Goal: Task Accomplishment & Management: Manage account settings

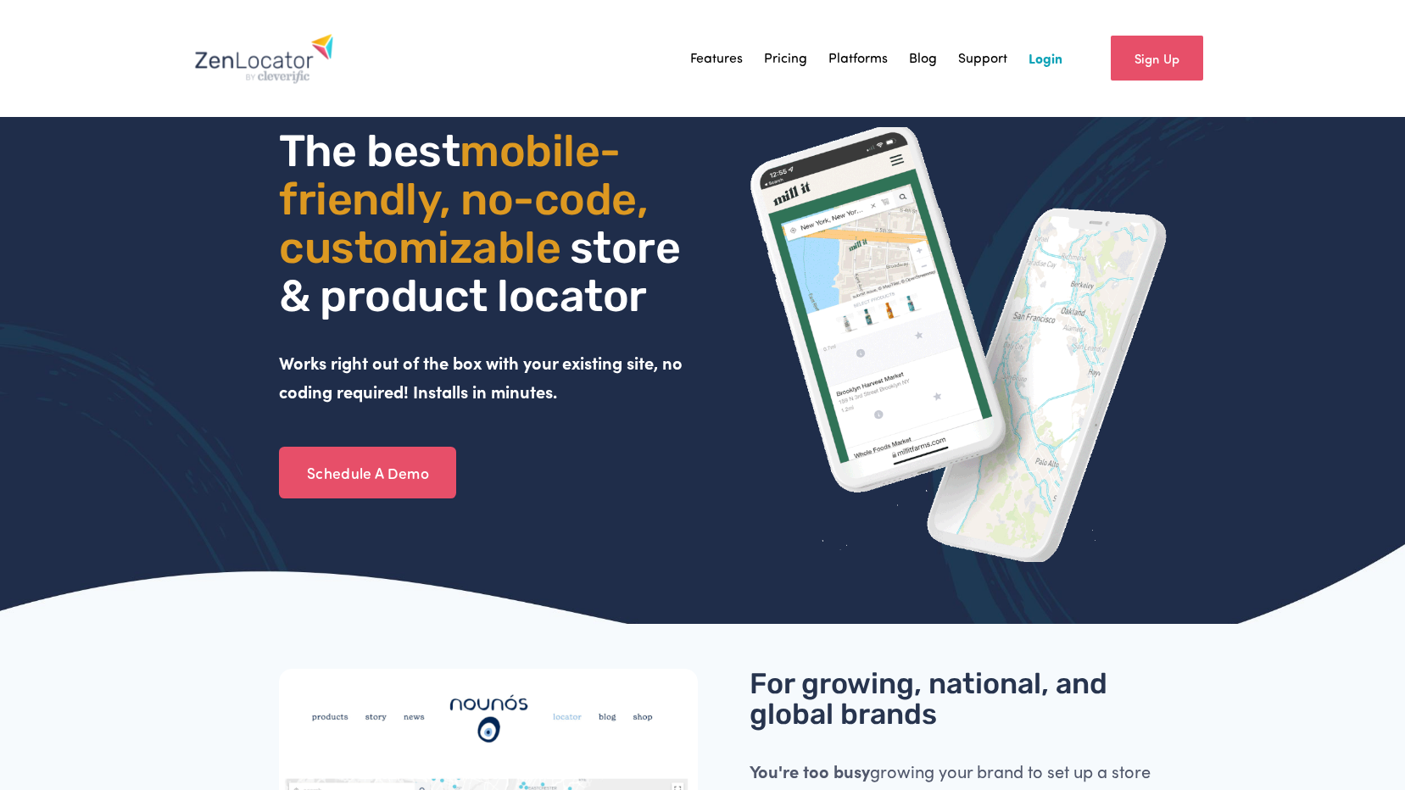
click at [1053, 53] on link "Login" at bounding box center [1046, 58] width 34 height 25
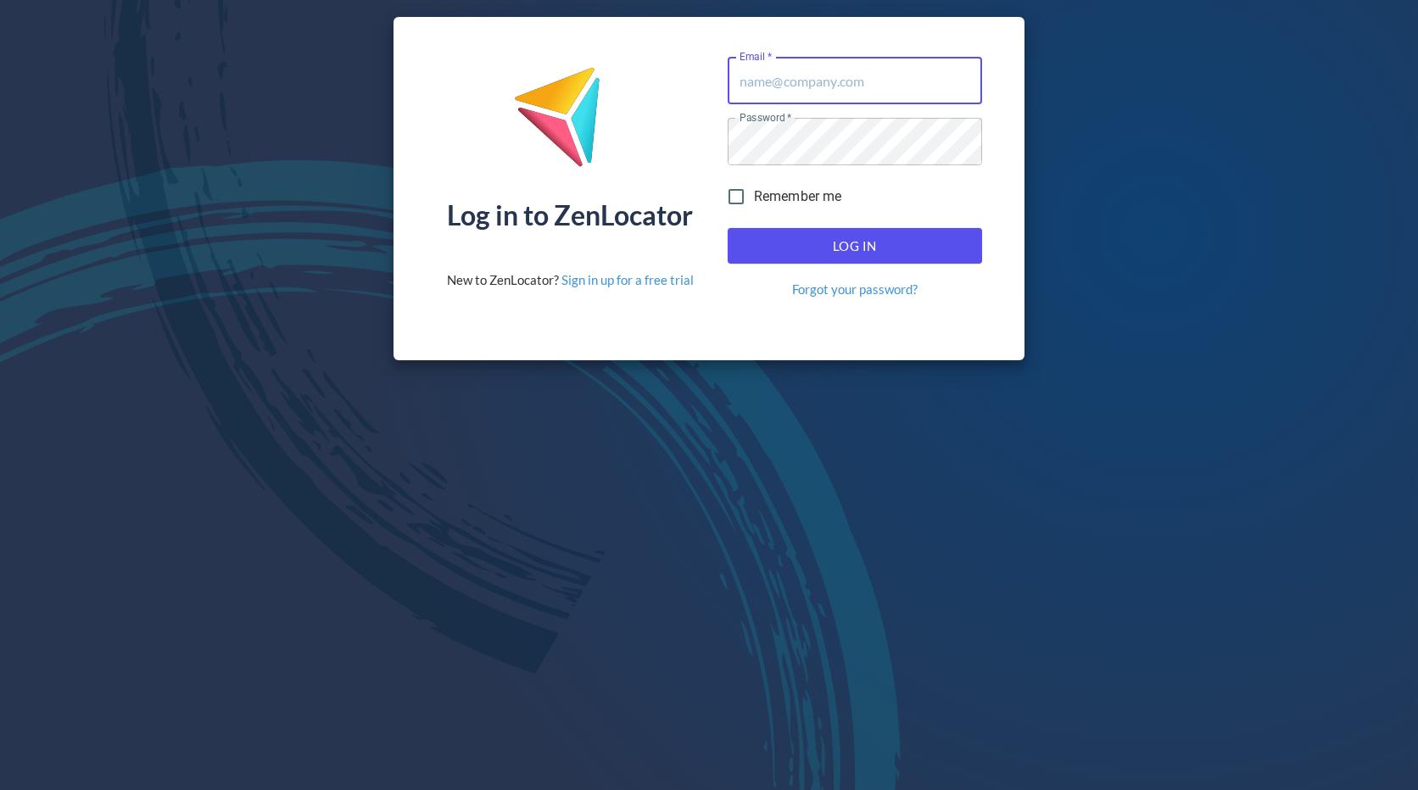
type input "Service@pinnaclesalesgroup.com"
click at [829, 248] on span "Log In" at bounding box center [854, 246] width 217 height 22
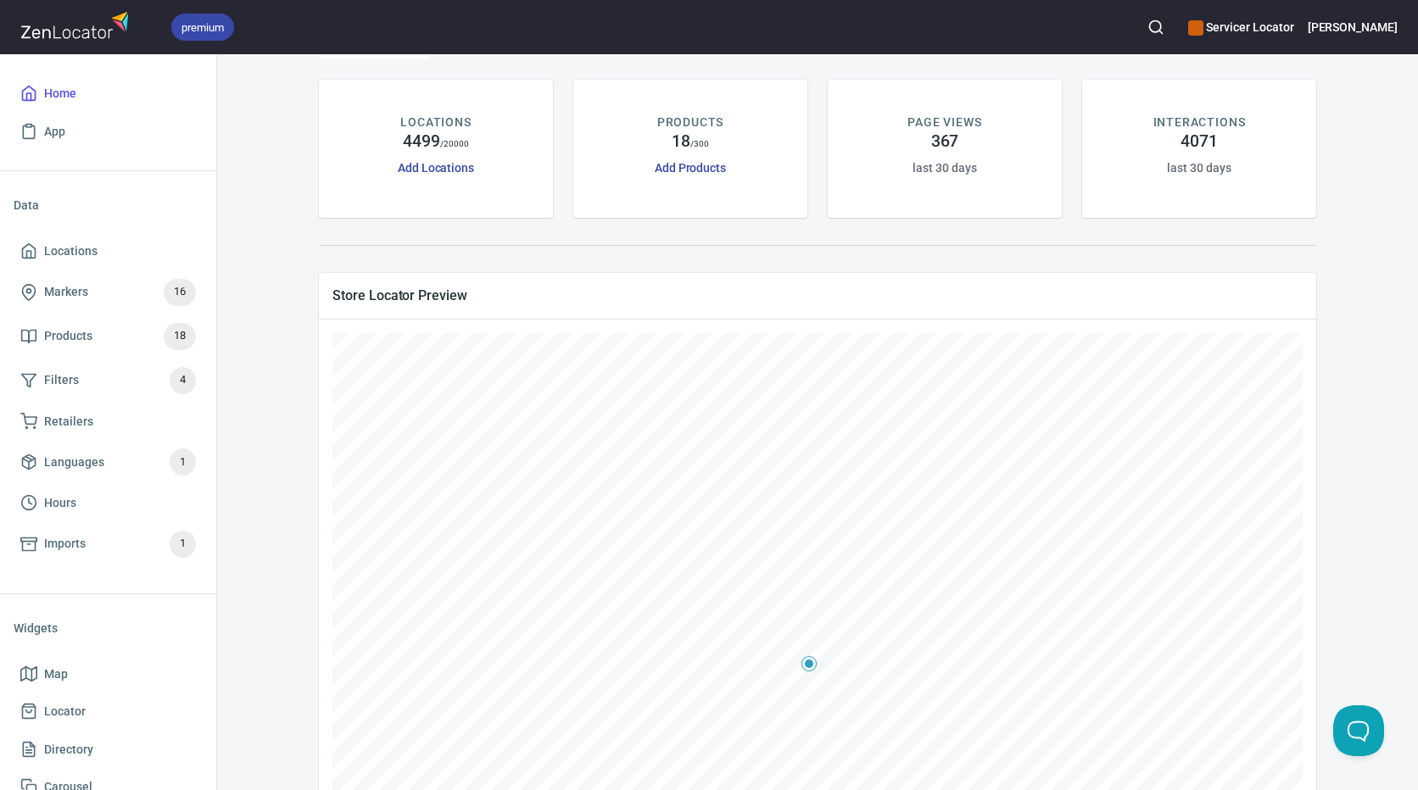
scroll to position [254, 0]
